Goal: Check status: Check status

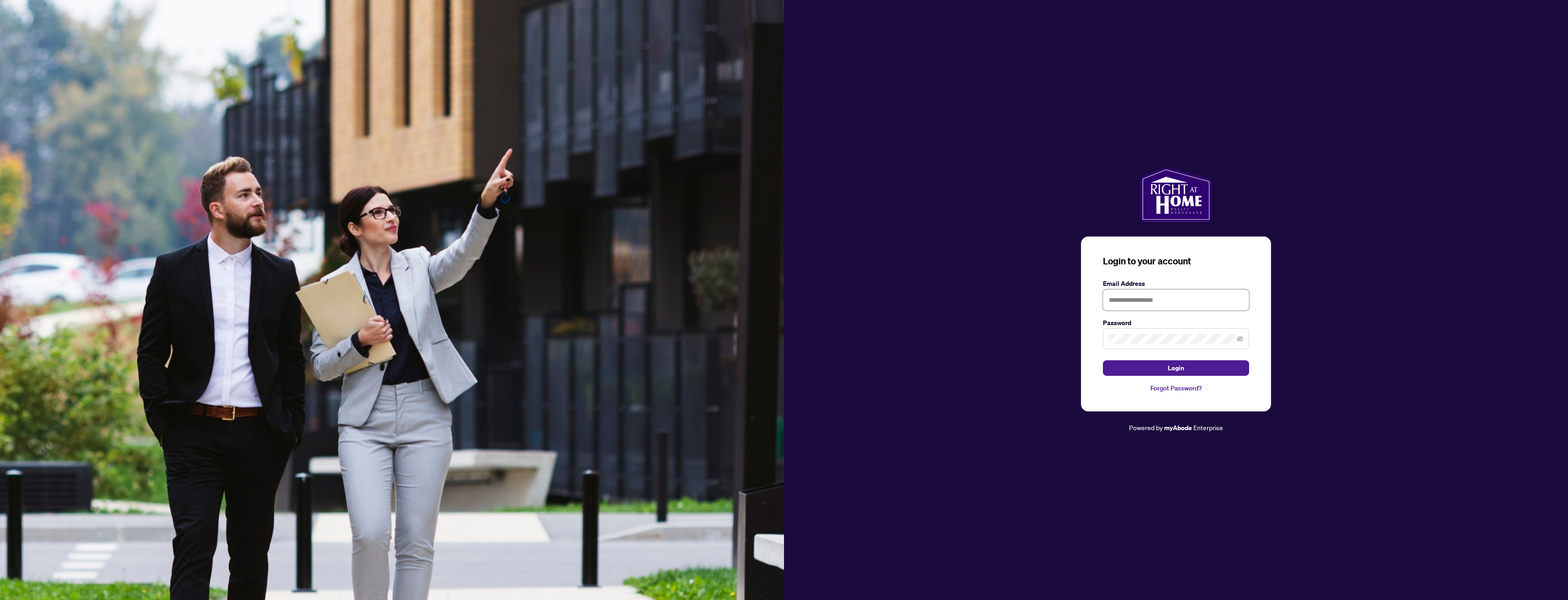
click at [1136, 300] on input "text" at bounding box center [1176, 300] width 146 height 21
type input "**********"
click at [1193, 349] on span at bounding box center [1176, 339] width 146 height 21
click at [1103, 360] on button "Login" at bounding box center [1176, 368] width 146 height 16
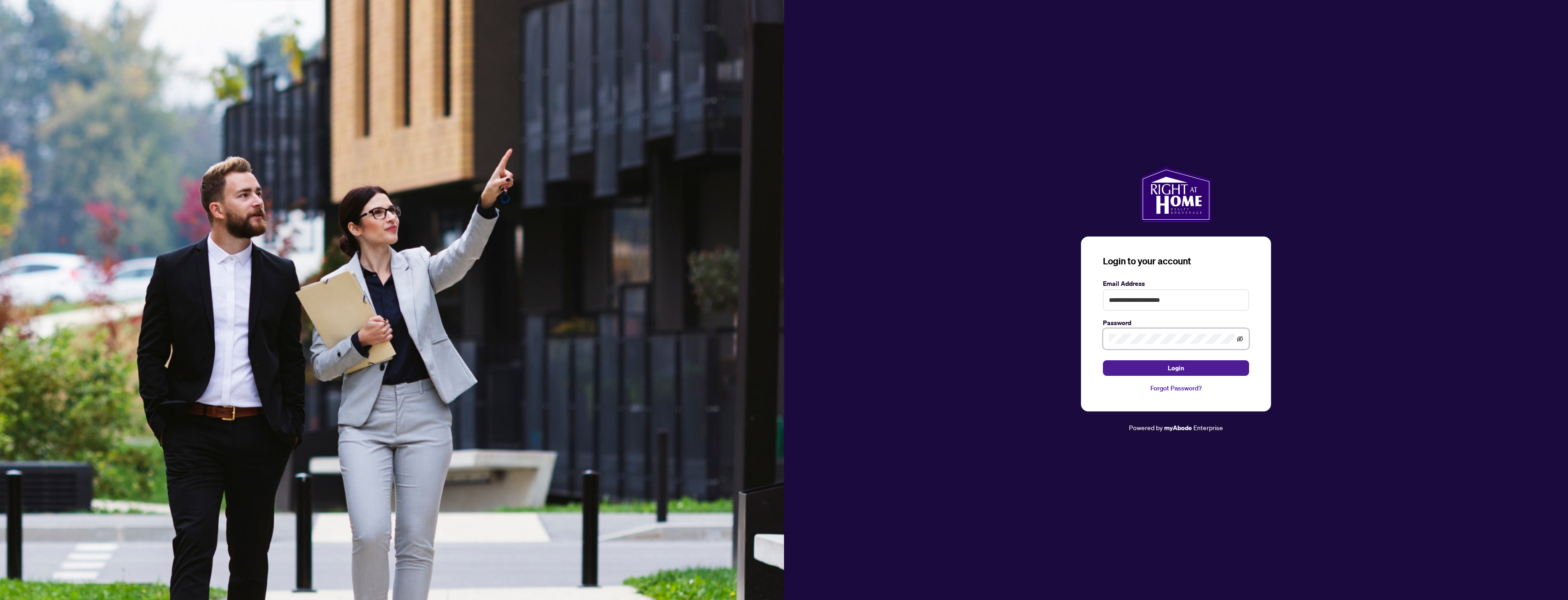
click at [1241, 340] on icon "eye-invisible" at bounding box center [1240, 339] width 2 height 2
click at [1103, 360] on button "Login" at bounding box center [1176, 368] width 146 height 16
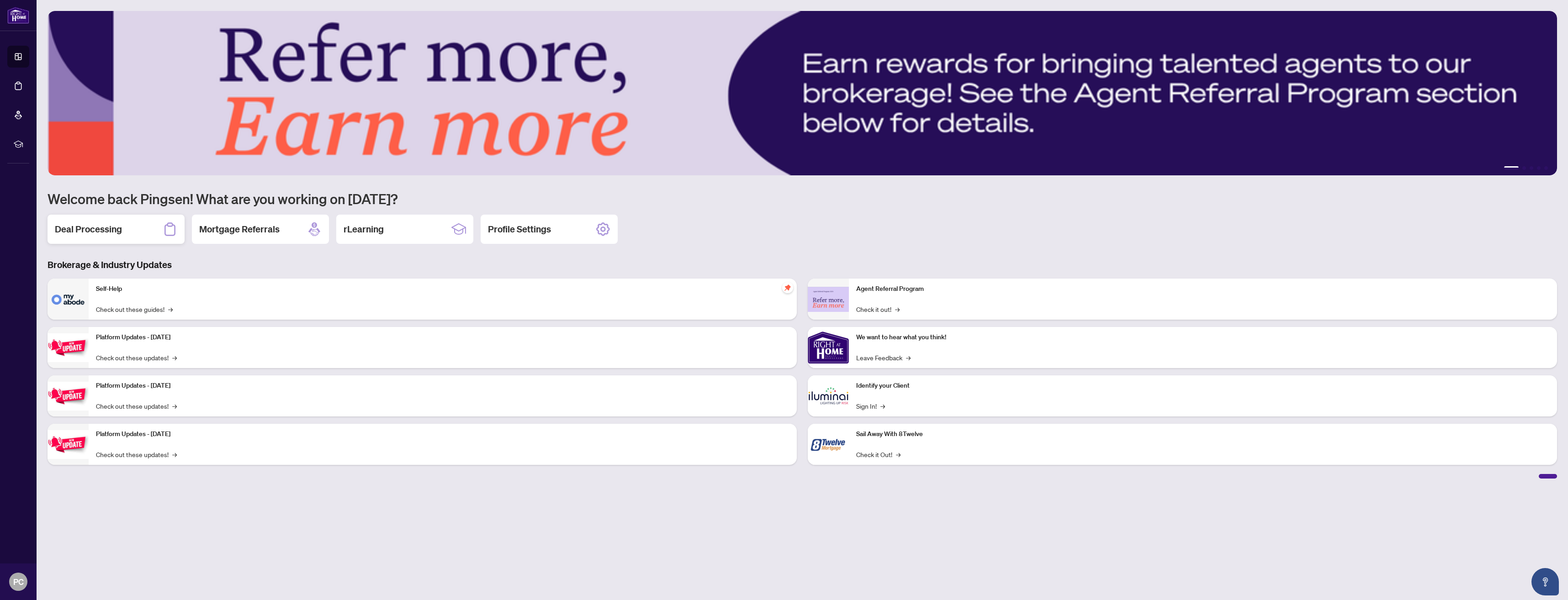
click at [133, 231] on div "Deal Processing" at bounding box center [116, 229] width 137 height 29
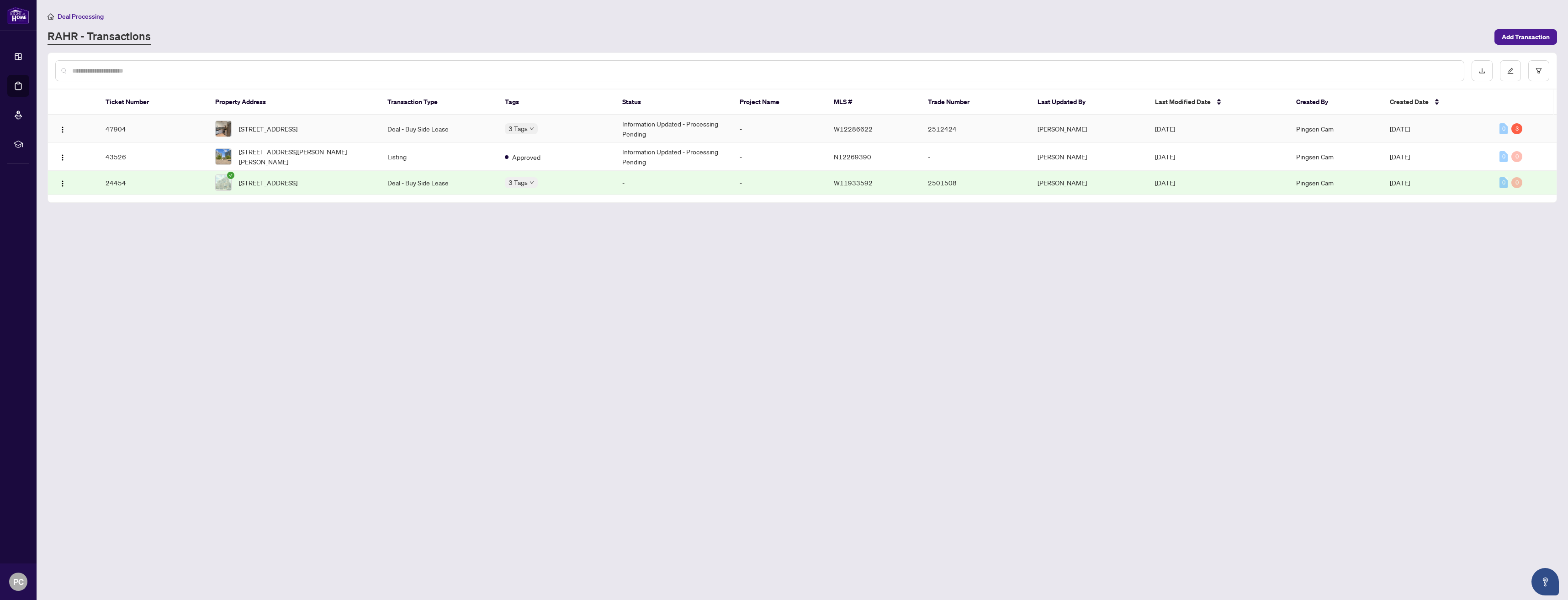
click at [721, 136] on td "Information Updated - Processing Pending" at bounding box center [673, 129] width 117 height 28
